Goal: Complete application form: Complete application form

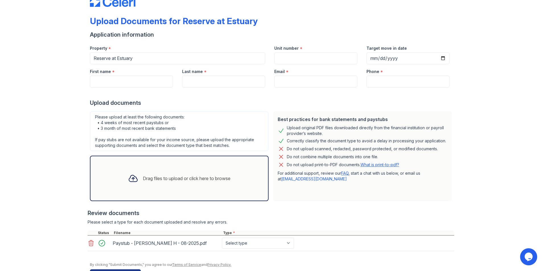
scroll to position [36, 0]
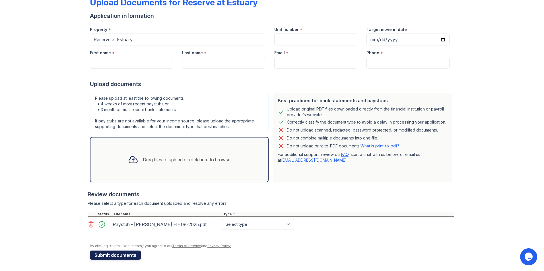
click at [129, 257] on button "Submit documents" at bounding box center [115, 255] width 51 height 9
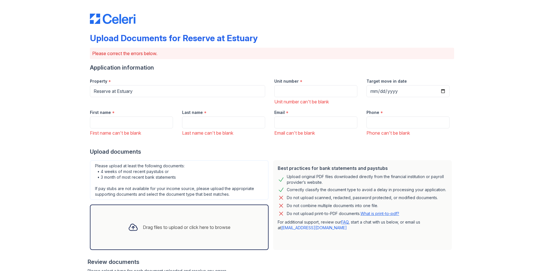
click at [103, 129] on div "First name * First name can't be blank" at bounding box center [131, 120] width 92 height 31
click at [106, 123] on input "First name" at bounding box center [131, 123] width 83 height 12
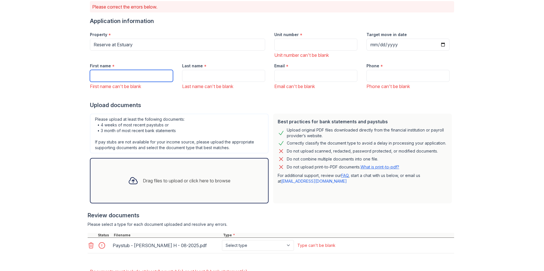
scroll to position [86, 0]
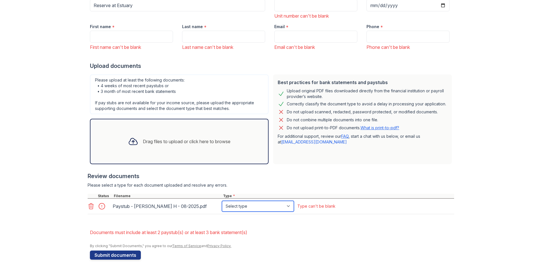
click at [289, 208] on select "Select type Paystub Bank Statement Offer Letter Tax Documents Benefit Award Let…" at bounding box center [258, 206] width 72 height 11
select select "paystub"
click at [222, 201] on select "Select type Paystub Bank Statement Offer Letter Tax Documents Benefit Award Let…" at bounding box center [258, 206] width 72 height 11
click at [128, 255] on button "Submit documents" at bounding box center [115, 255] width 51 height 9
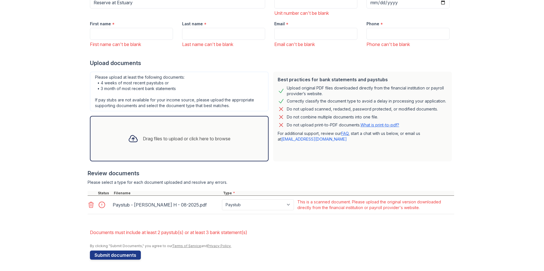
scroll to position [0, 0]
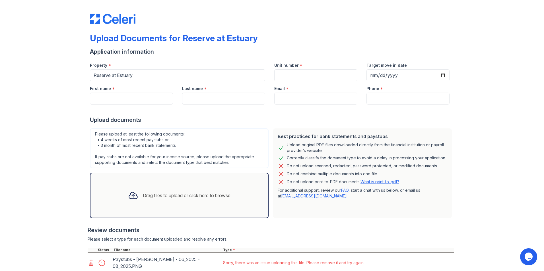
scroll to position [82, 0]
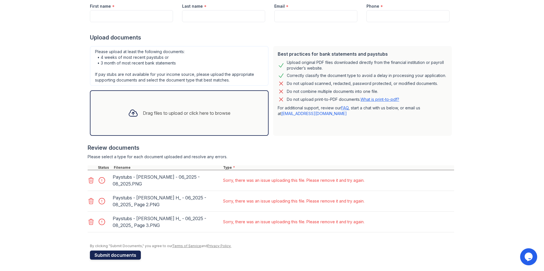
click at [119, 256] on button "Submit documents" at bounding box center [115, 255] width 51 height 9
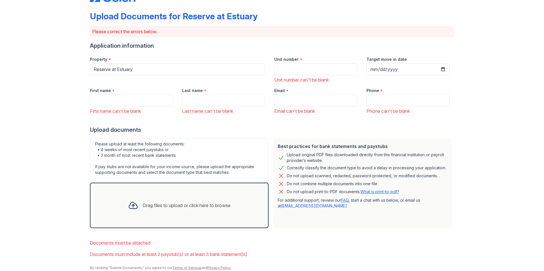
scroll to position [44, 0]
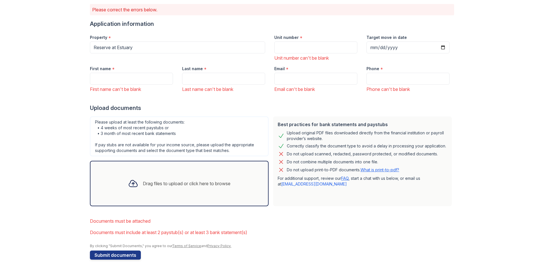
click at [189, 188] on div "Drag files to upload or click here to browse" at bounding box center [179, 183] width 112 height 19
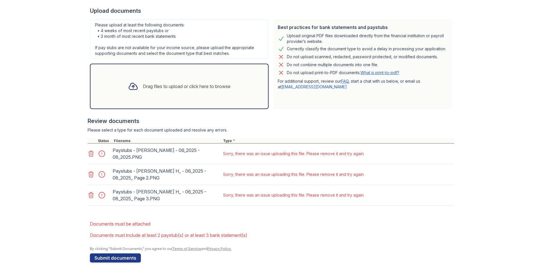
scroll to position [144, 0]
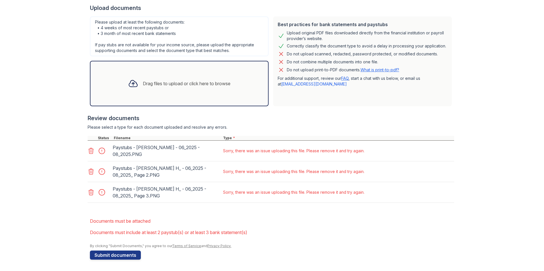
click at [91, 193] on icon at bounding box center [91, 193] width 5 height 6
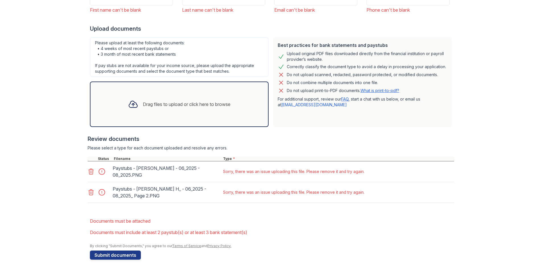
click at [88, 193] on icon at bounding box center [91, 192] width 7 height 7
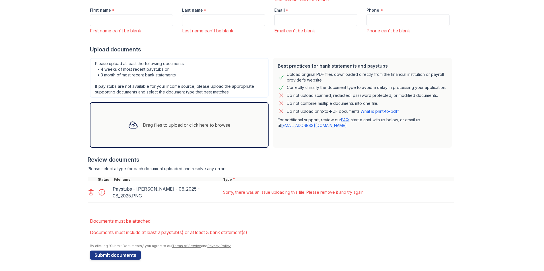
click at [90, 196] on icon at bounding box center [91, 192] width 7 height 7
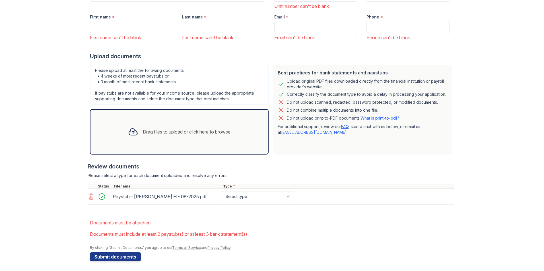
scroll to position [97, 0]
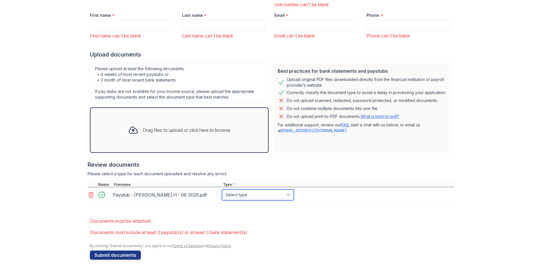
click at [284, 196] on select "Select type Paystub Bank Statement Offer Letter Tax Documents Benefit Award Let…" at bounding box center [258, 195] width 72 height 11
select select "paystub"
click at [222, 190] on select "Select type Paystub Bank Statement Offer Letter Tax Documents Benefit Award Let…" at bounding box center [258, 195] width 72 height 11
click at [115, 257] on button "Submit documents" at bounding box center [115, 255] width 51 height 9
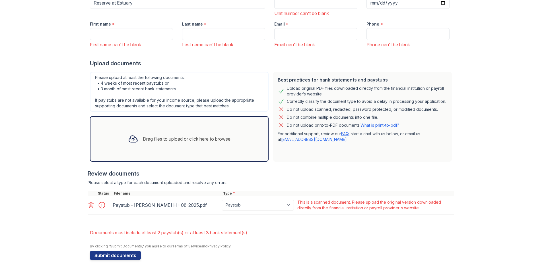
scroll to position [89, 0]
